Goal: Task Accomplishment & Management: Use online tool/utility

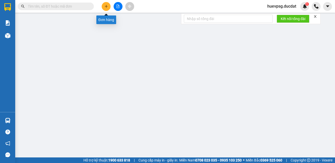
click at [105, 6] on icon "plus" at bounding box center [107, 7] width 4 height 4
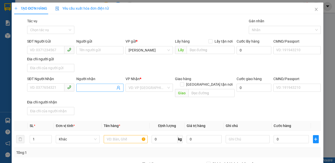
click at [85, 88] on input "Người nhận" at bounding box center [97, 88] width 36 height 6
click at [97, 50] on input "Người gửi" at bounding box center [99, 50] width 47 height 8
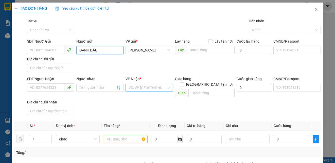
type input "OANH ĐẬU"
click at [139, 88] on input "search" at bounding box center [148, 88] width 38 height 8
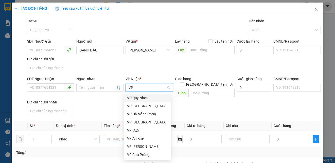
type input "V"
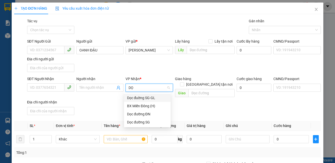
type input "DỌC"
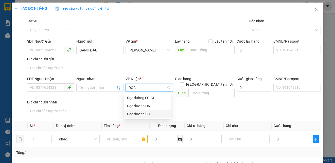
click at [142, 112] on div "Dọc đường SG" at bounding box center [147, 114] width 41 height 6
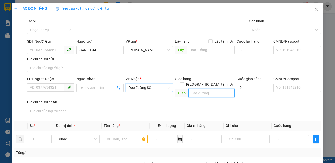
click at [196, 89] on input "text" at bounding box center [211, 93] width 46 height 8
type input "CC BD"
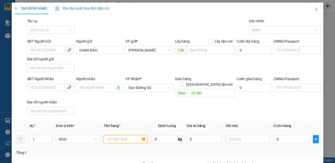
click at [131, 137] on input "text" at bounding box center [126, 139] width 44 height 8
type input "15 BAO ĐẬU"
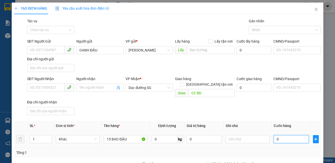
click at [280, 135] on input "0" at bounding box center [291, 139] width 35 height 8
type input "9"
type input "90"
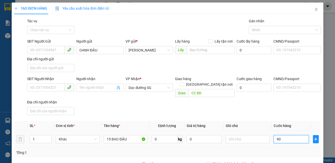
type input "90"
type input "900"
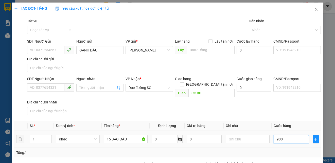
scroll to position [51, 0]
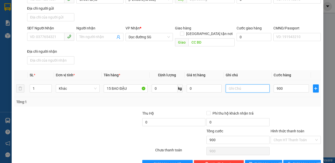
click at [249, 84] on input "text" at bounding box center [248, 88] width 44 height 8
type input "900.000"
type input "GL NỢ CƯỚC"
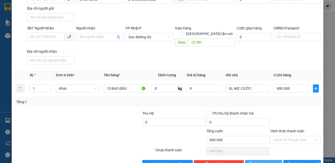
click at [263, 162] on button "Lưu" at bounding box center [264, 164] width 38 height 8
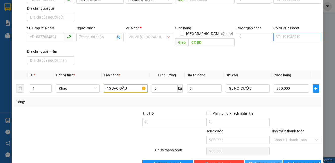
type input "0"
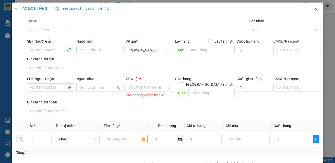
click at [314, 10] on icon "close" at bounding box center [316, 9] width 4 height 4
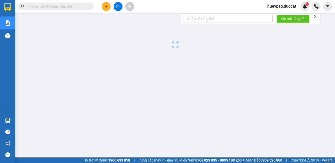
click at [6, 35] on img at bounding box center [7, 35] width 5 height 5
click at [12, 35] on div "Kho hàng mới" at bounding box center [7, 35] width 15 height 13
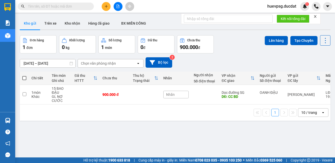
drag, startPoint x: 0, startPoint y: 0, endPoint x: 46, endPoint y: 90, distance: 101.3
click at [12, 35] on div "Kho hàng mới" at bounding box center [7, 35] width 15 height 13
click at [223, 54] on div "[DATE] – [DATE] Press the down arrow key to interact with the calendar and sele…" at bounding box center [175, 63] width 311 height 18
click at [24, 77] on span at bounding box center [24, 78] width 4 height 4
click at [24, 76] on input "checkbox" at bounding box center [24, 76] width 0 height 0
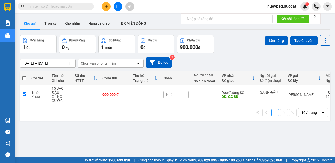
checkbox input "true"
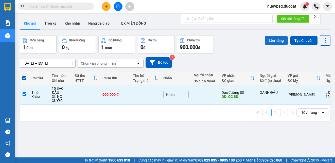
click at [265, 42] on button "Lên hàng" at bounding box center [276, 40] width 23 height 9
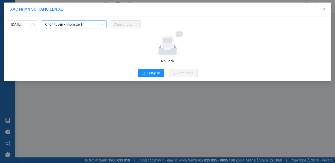
click at [95, 26] on span "Chọn tuyến - nhóm tuyến" at bounding box center [74, 25] width 58 height 8
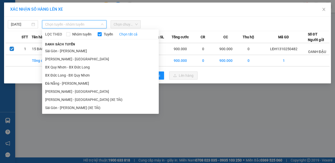
click at [66, 99] on li "[PERSON_NAME] - [GEOGRAPHIC_DATA] (XE TẢI)" at bounding box center [100, 100] width 117 height 8
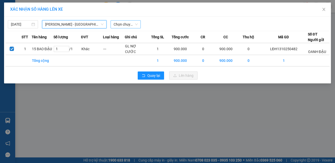
click at [135, 23] on span "Chọn chuyến" at bounding box center [126, 25] width 24 height 8
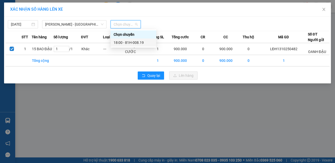
click at [135, 39] on div "18:00 - 81H-008.19" at bounding box center [134, 43] width 46 height 8
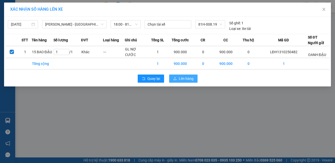
click at [176, 78] on icon "upload" at bounding box center [175, 79] width 4 height 4
